Goal: Task Accomplishment & Management: Manage account settings

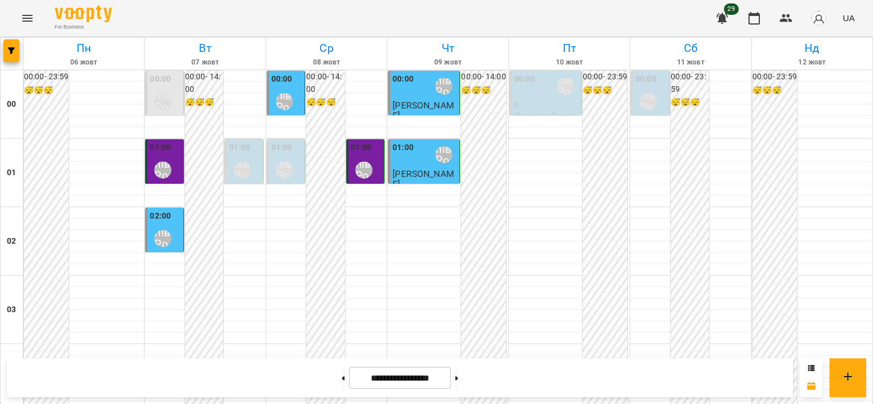
scroll to position [857, 0]
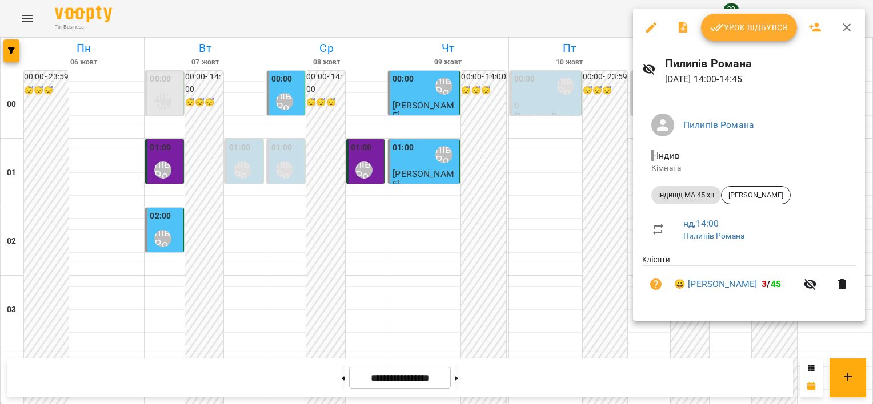
drag, startPoint x: 586, startPoint y: 224, endPoint x: 616, endPoint y: 267, distance: 53.3
click at [587, 224] on div at bounding box center [436, 202] width 873 height 404
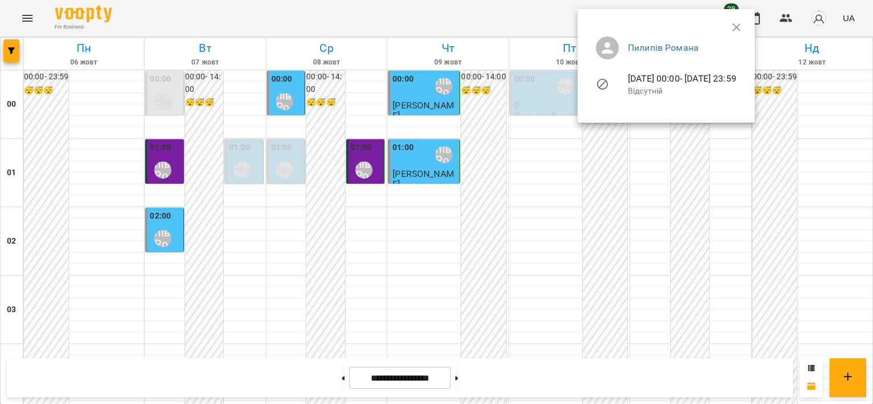
click at [770, 221] on div at bounding box center [436, 202] width 873 height 404
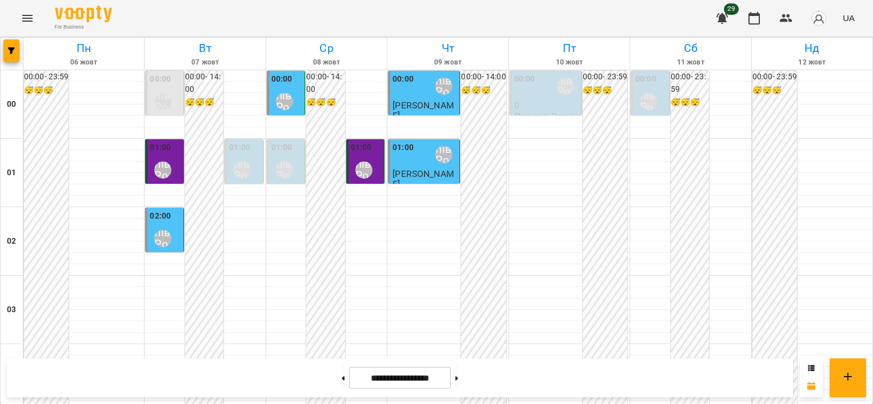
scroll to position [1085, 0]
click at [458, 370] on button at bounding box center [456, 378] width 3 height 25
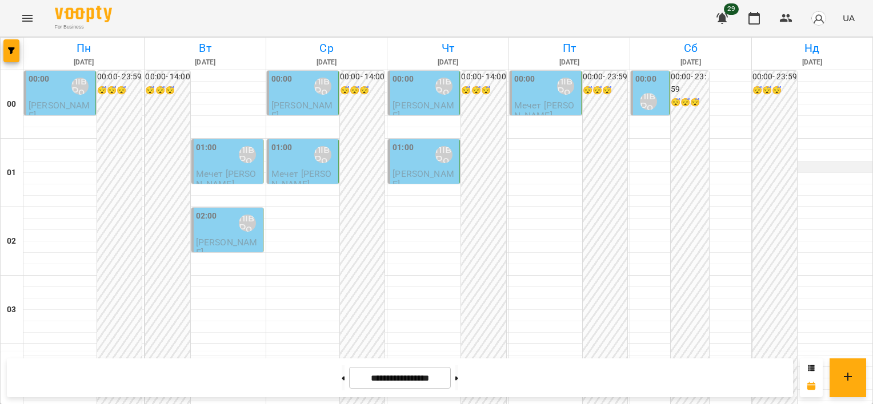
scroll to position [48, 0]
click at [342, 373] on button at bounding box center [343, 378] width 3 height 25
type input "**********"
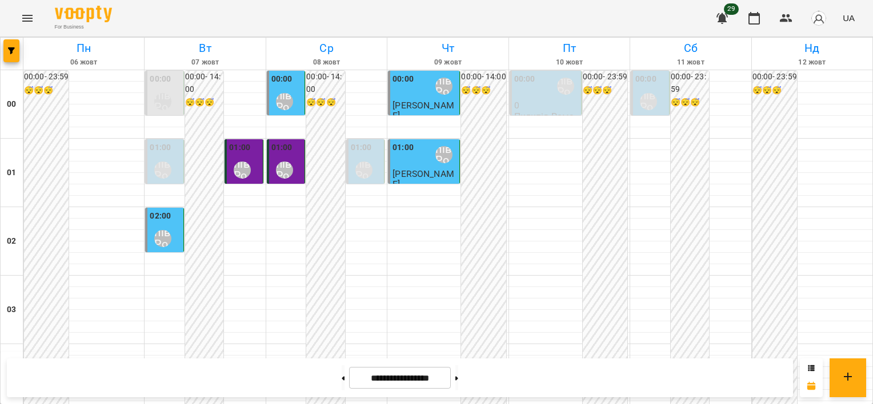
scroll to position [1362, 0]
